Goal: Task Accomplishment & Management: Manage account settings

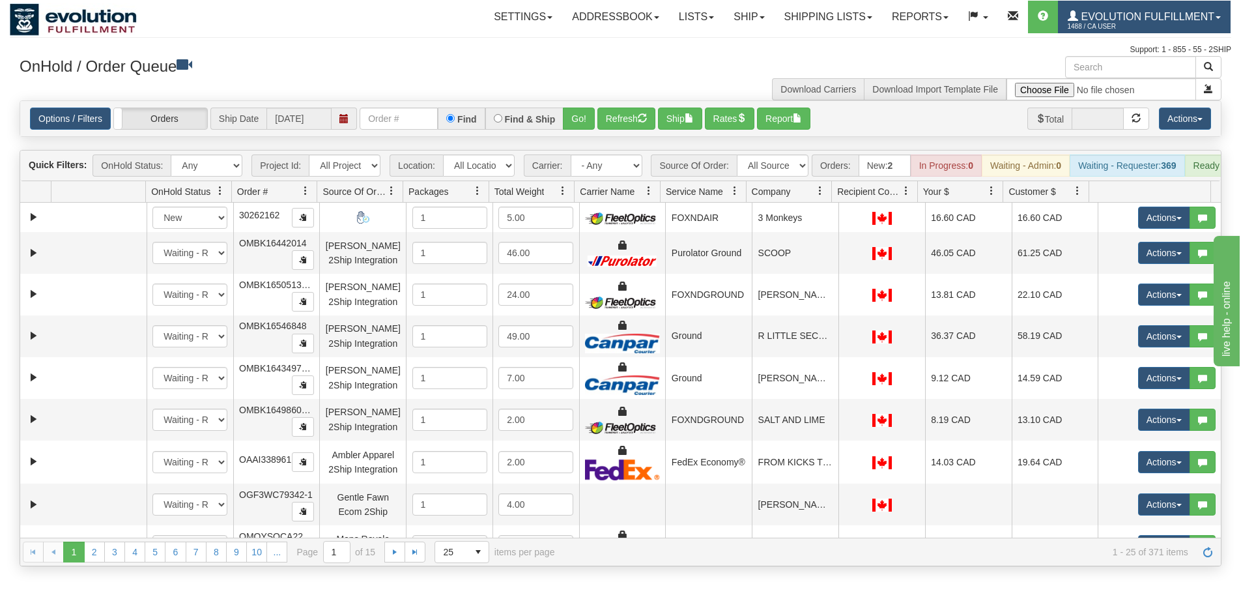
click at [1122, 20] on span "Evolution Fulfillment" at bounding box center [1146, 16] width 136 height 11
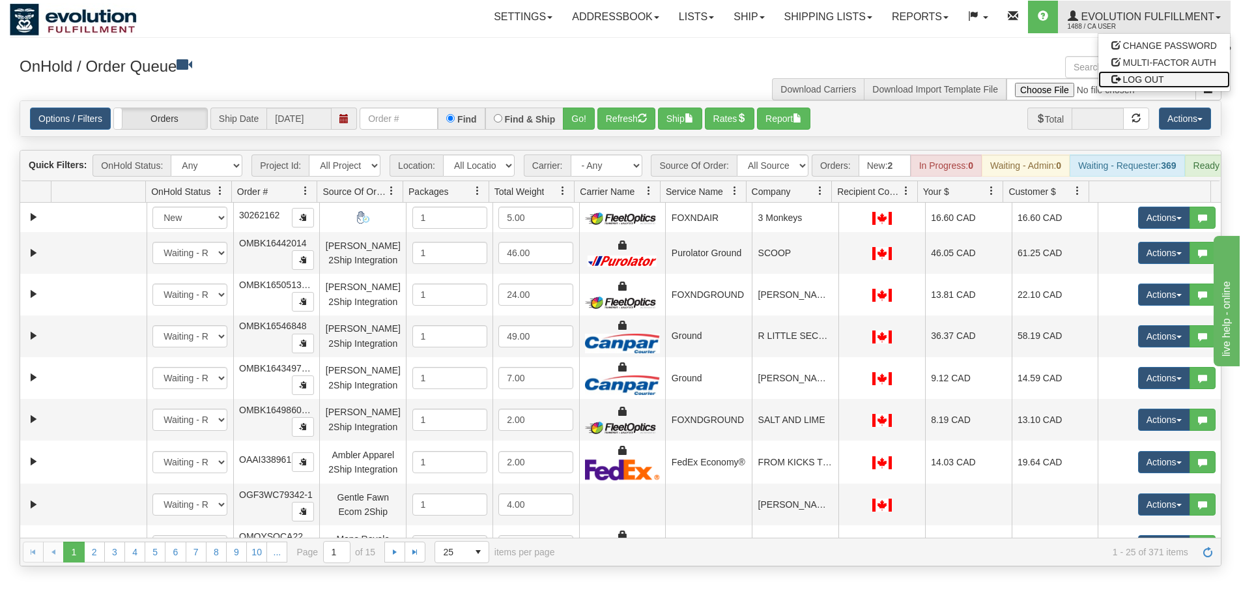
click at [1119, 76] on span at bounding box center [1115, 78] width 9 height 9
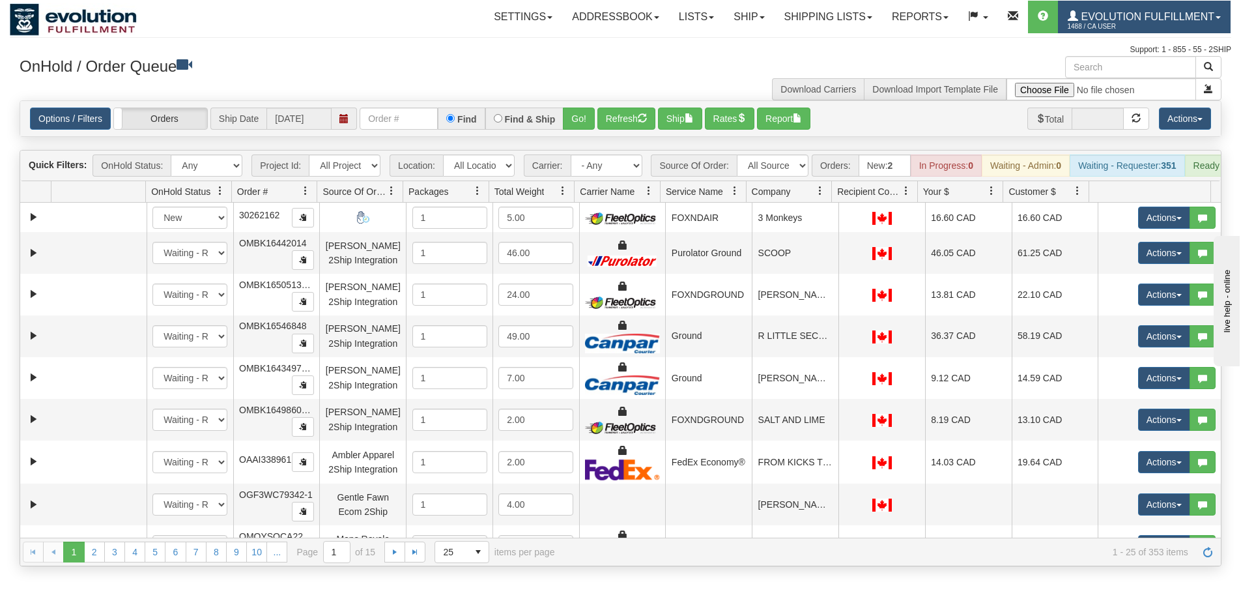
click at [1080, 18] on span "Evolution Fulfillment" at bounding box center [1146, 16] width 136 height 11
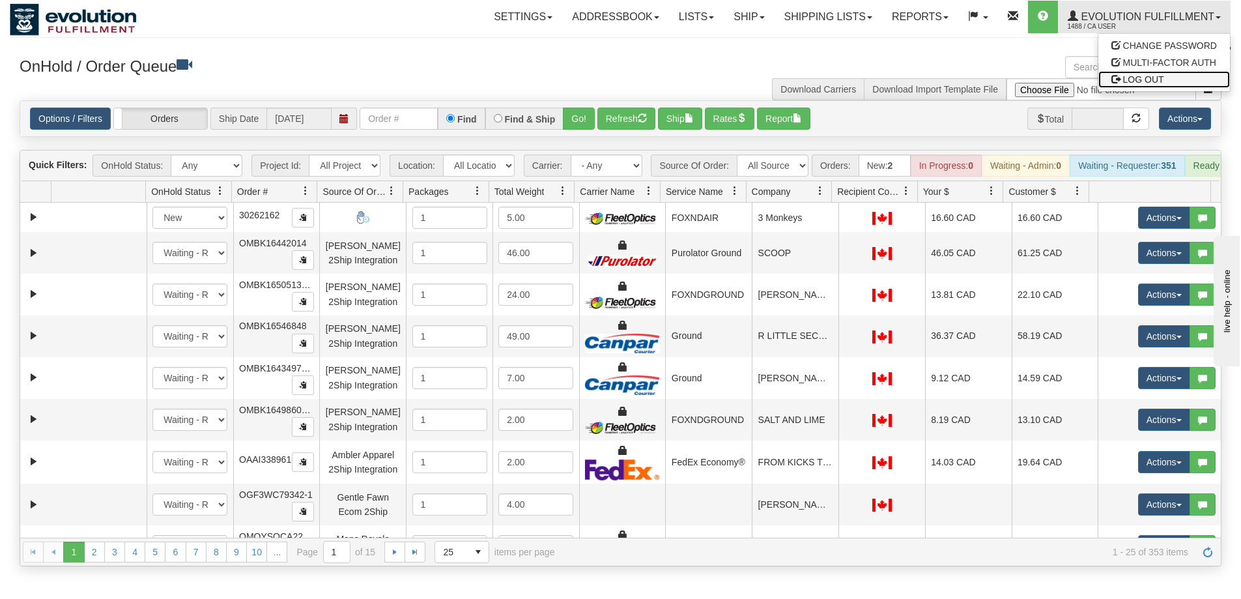
click at [1124, 80] on span "LOG OUT" at bounding box center [1143, 79] width 41 height 10
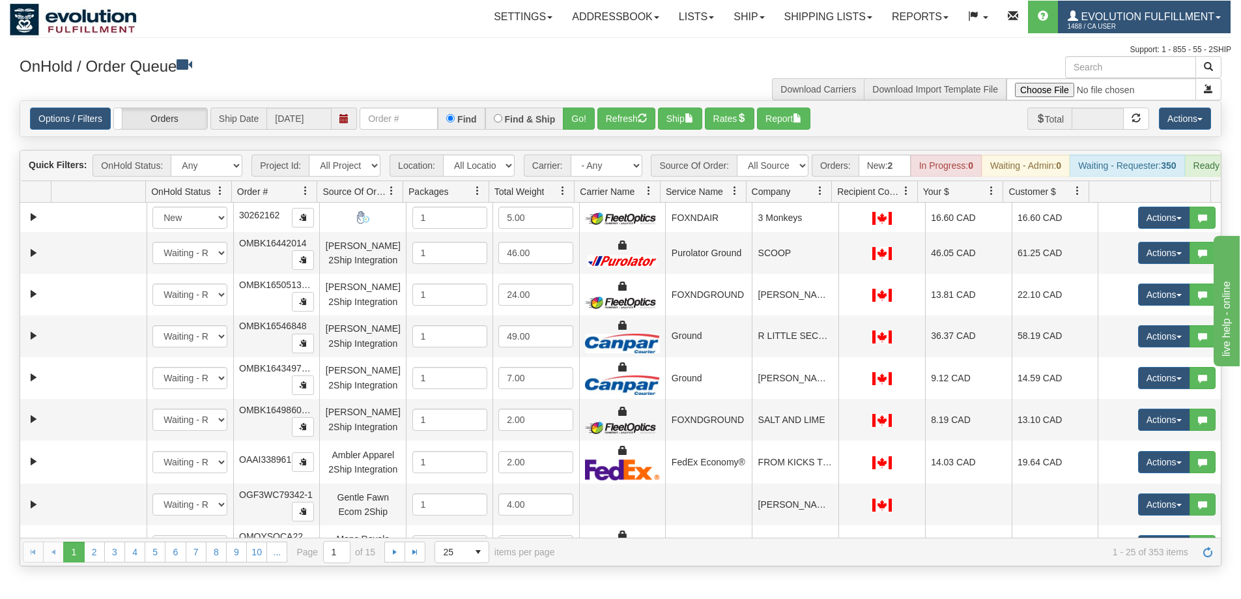
click at [1102, 29] on span "1488 / CA User" at bounding box center [1117, 26] width 98 height 13
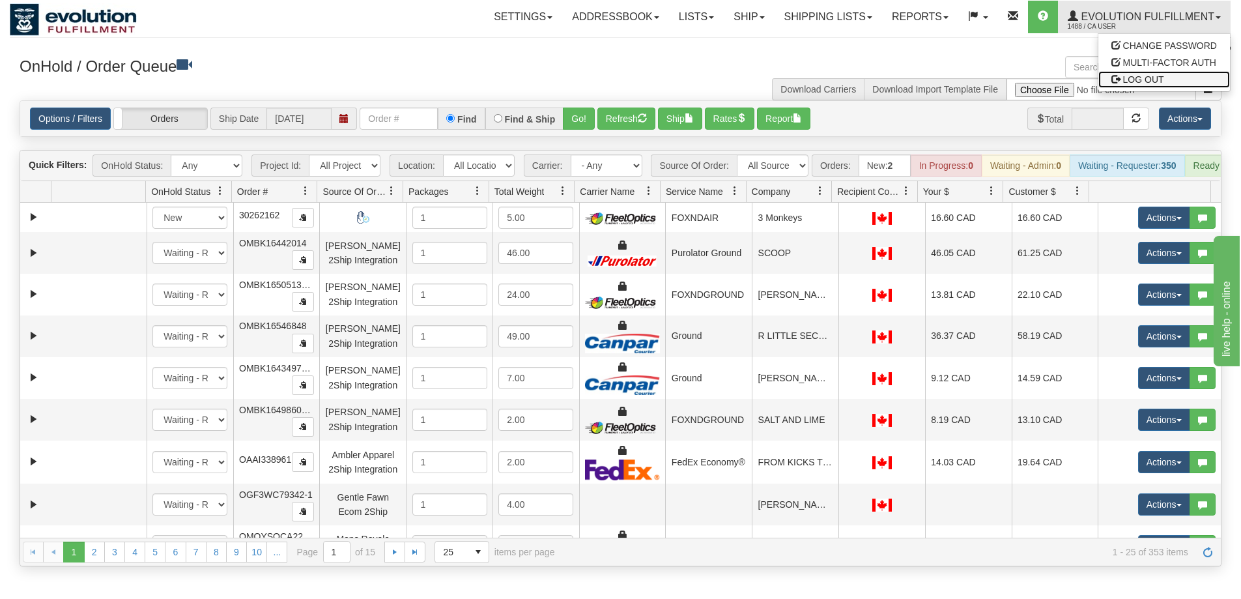
click at [1130, 86] on link "LOG OUT" at bounding box center [1164, 79] width 132 height 17
